Goal: Information Seeking & Learning: Check status

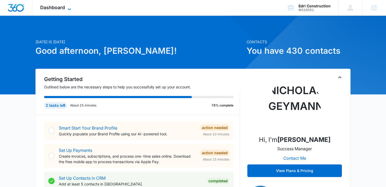
click at [46, 7] on span "Dashboard" at bounding box center [52, 8] width 25 height 6
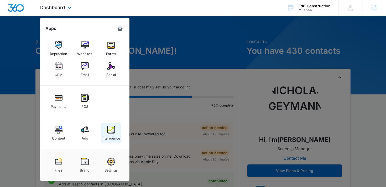
click at [113, 133] on img at bounding box center [111, 130] width 8 height 8
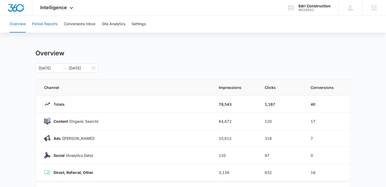
click at [46, 23] on button "Period Reports" at bounding box center [44, 24] width 25 height 17
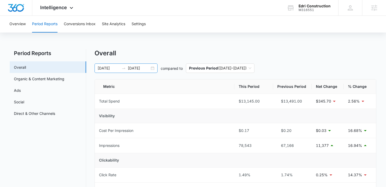
click at [126, 69] on div at bounding box center [124, 68] width 8 height 4
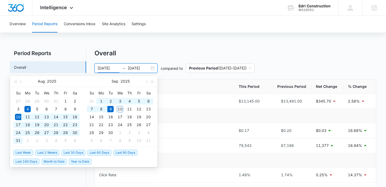
click at [72, 152] on span "Last 30 Days" at bounding box center [74, 153] width 24 height 6
type input "[DATE]"
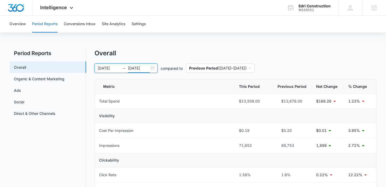
click at [129, 66] on input "[DATE]" at bounding box center [139, 68] width 22 height 6
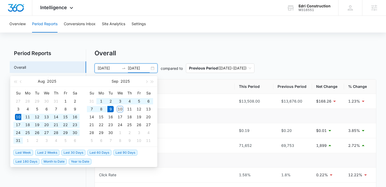
type input "[DATE]"
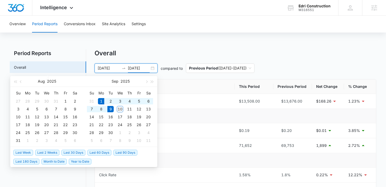
click at [53, 161] on span "Month to Date" at bounding box center [54, 162] width 25 height 6
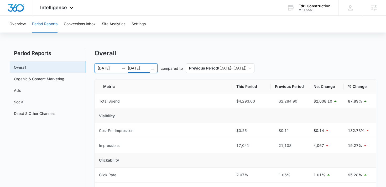
click at [111, 66] on input "[DATE]" at bounding box center [109, 68] width 22 height 6
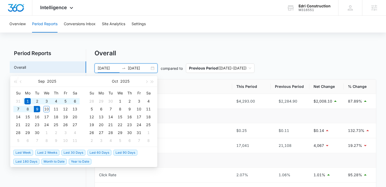
click at [73, 151] on span "Last 30 Days" at bounding box center [74, 153] width 24 height 6
type input "[DATE]"
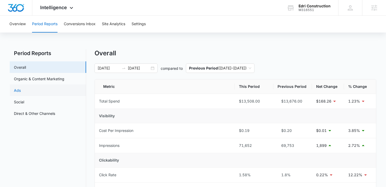
click at [14, 92] on link "Ads" at bounding box center [17, 91] width 7 height 6
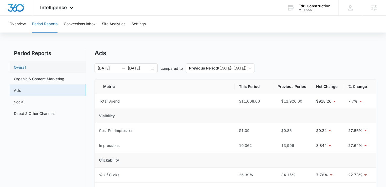
click at [26, 66] on link "Overall" at bounding box center [20, 68] width 12 height 6
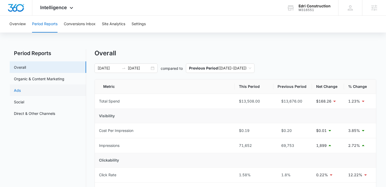
click at [21, 88] on link "Ads" at bounding box center [17, 91] width 7 height 6
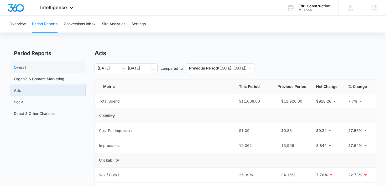
click at [24, 68] on link "Overall" at bounding box center [20, 68] width 12 height 6
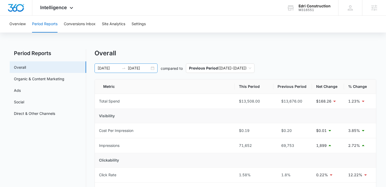
click at [129, 68] on input "[DATE]" at bounding box center [139, 68] width 22 height 6
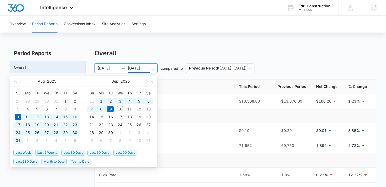
type input "[DATE]"
click at [68, 152] on span "Last 30 Days" at bounding box center [74, 153] width 24 height 6
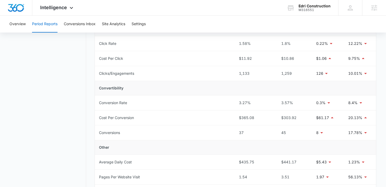
scroll to position [132, 0]
click at [75, 24] on button "Conversions Inbox" at bounding box center [80, 24] width 32 height 17
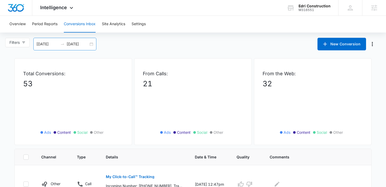
click at [62, 42] on div "[DATE] [DATE]" at bounding box center [64, 44] width 63 height 13
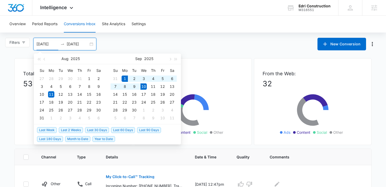
click at [71, 140] on span "Month to Date" at bounding box center [77, 139] width 25 height 6
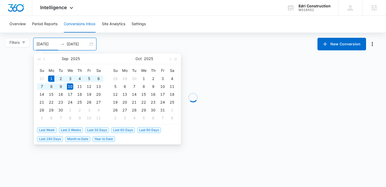
type input "[DATE]"
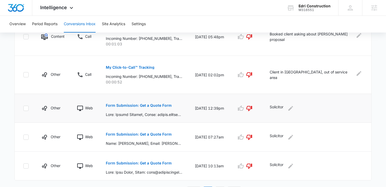
scroll to position [311, 0]
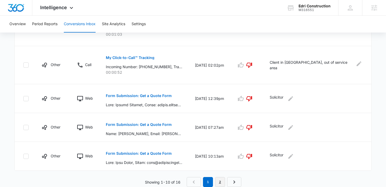
click at [222, 181] on link "2" at bounding box center [220, 182] width 10 height 10
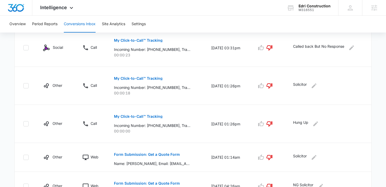
scroll to position [196, 0]
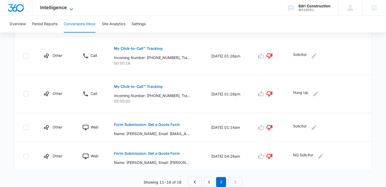
click at [54, 10] on span "Intelligence" at bounding box center [53, 8] width 27 height 6
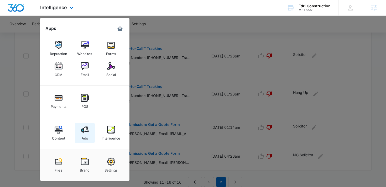
click at [84, 127] on img at bounding box center [85, 130] width 8 height 8
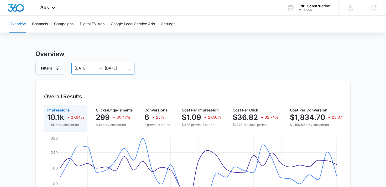
click at [96, 68] on input "[DATE]" at bounding box center [86, 68] width 22 height 6
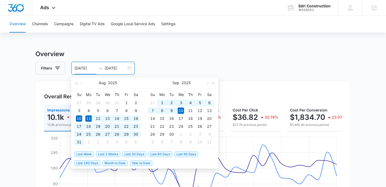
click at [131, 154] on span "Last 30 Days" at bounding box center [134, 155] width 24 height 6
type input "[DATE]"
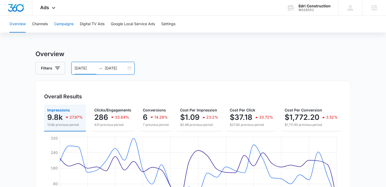
click at [63, 24] on button "Campaigns" at bounding box center [63, 24] width 19 height 17
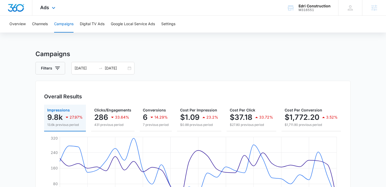
click at [49, 7] on div "Ads Apps Reputation Websites Forms CRM Email Social Payments POS Content Ads In…" at bounding box center [48, 8] width 32 height 16
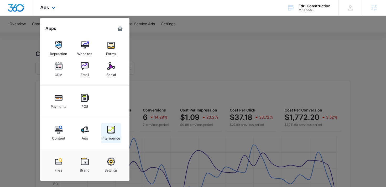
click at [110, 130] on img at bounding box center [111, 130] width 8 height 8
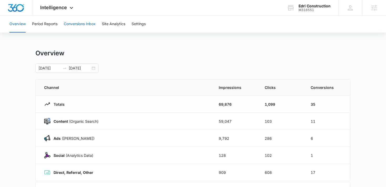
click at [83, 23] on button "Conversions Inbox" at bounding box center [80, 24] width 32 height 17
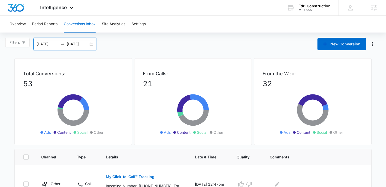
click at [57, 43] on input "[DATE]" at bounding box center [48, 44] width 22 height 6
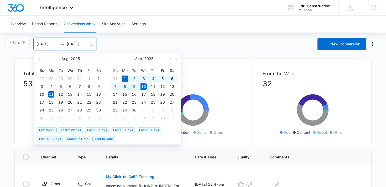
click at [78, 138] on span "Month to Date" at bounding box center [77, 139] width 25 height 6
type input "[DATE]"
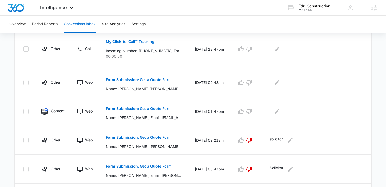
scroll to position [141, 0]
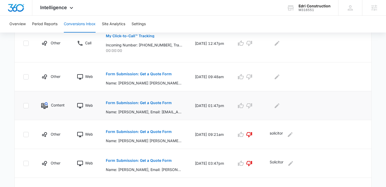
click at [143, 104] on p "Form Submission: Get a Quote Form" at bounding box center [139, 103] width 66 height 4
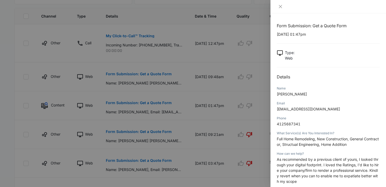
click at [137, 81] on div at bounding box center [193, 93] width 386 height 187
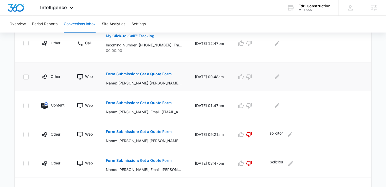
click at [135, 73] on p "Form Submission: Get a Quote Form" at bounding box center [139, 74] width 66 height 4
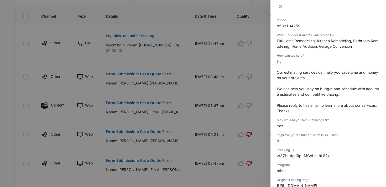
scroll to position [102, 0]
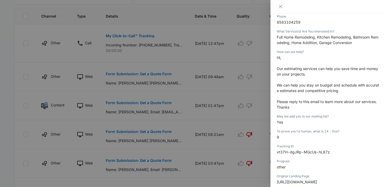
click at [4, 104] on div at bounding box center [193, 93] width 386 height 187
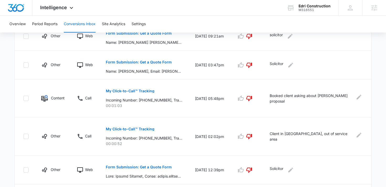
scroll to position [311, 0]
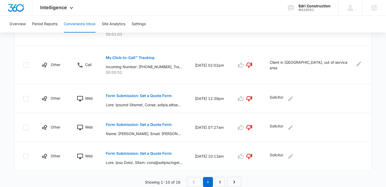
click at [42, 24] on button "Period Reports" at bounding box center [44, 24] width 25 height 17
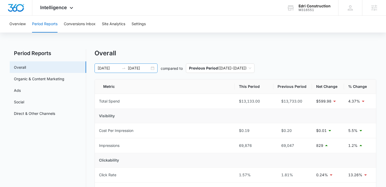
click at [125, 67] on icon "swap-right" at bounding box center [124, 68] width 4 height 4
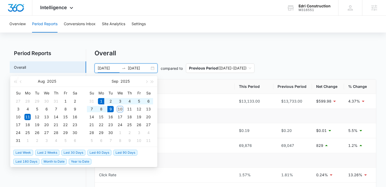
click at [54, 163] on span "Month to Date" at bounding box center [54, 162] width 25 height 6
type input "[DATE]"
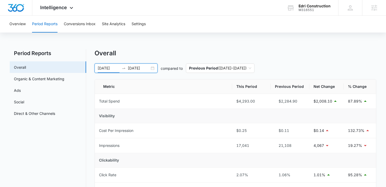
click at [180, 57] on div "Overall" at bounding box center [236, 53] width 282 height 8
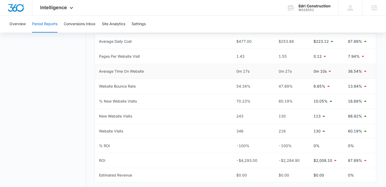
scroll to position [255, 0]
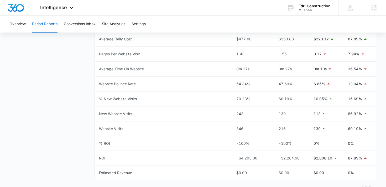
click at [77, 23] on button "Conversions Inbox" at bounding box center [80, 24] width 32 height 17
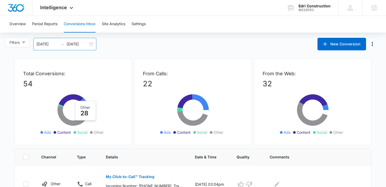
click at [66, 47] on div "[DATE] [DATE]" at bounding box center [64, 44] width 63 height 13
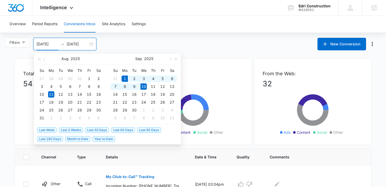
click at [70, 138] on span "Month to Date" at bounding box center [77, 139] width 25 height 6
type input "[DATE]"
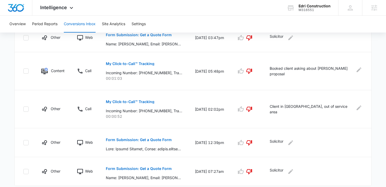
scroll to position [320, 0]
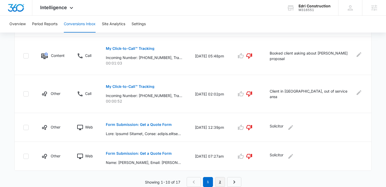
click at [219, 181] on link "2" at bounding box center [220, 182] width 10 height 10
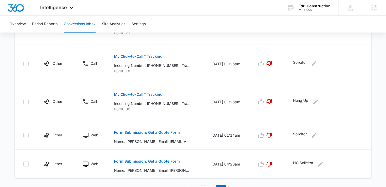
scroll to position [224, 0]
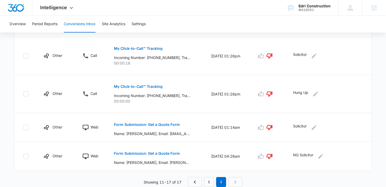
click at [112, 10] on div "Intelligence Apps Reputation Websites Forms CRM Email Social Payments POS Conte…" at bounding box center [193, 8] width 386 height 16
click at [48, 8] on span "Intelligence" at bounding box center [53, 8] width 27 height 6
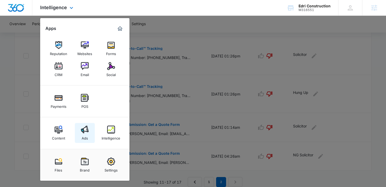
click at [82, 132] on img at bounding box center [85, 130] width 8 height 8
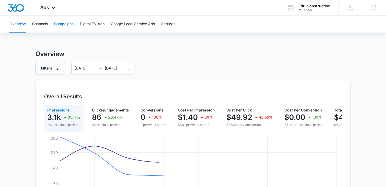
click at [64, 27] on button "Campaigns" at bounding box center [63, 24] width 19 height 17
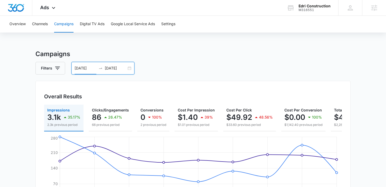
click at [89, 67] on input "[DATE]" at bounding box center [86, 68] width 22 height 6
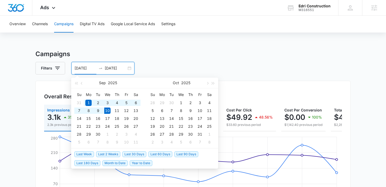
click at [131, 152] on span "Last 30 Days" at bounding box center [134, 155] width 24 height 6
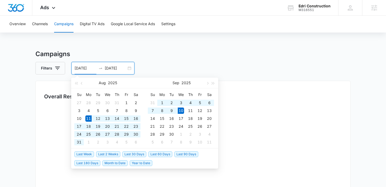
type input "[DATE]"
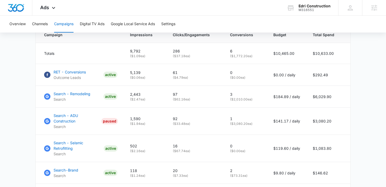
scroll to position [230, 0]
